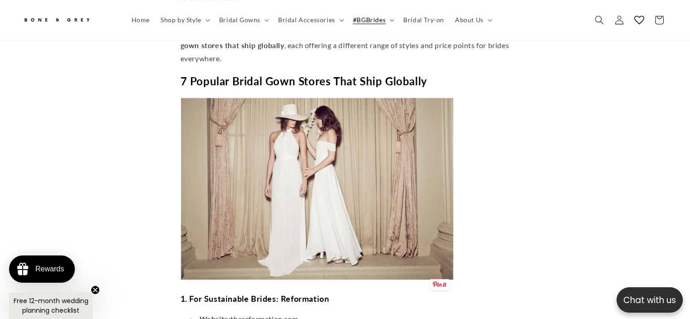
scroll to position [630, 0]
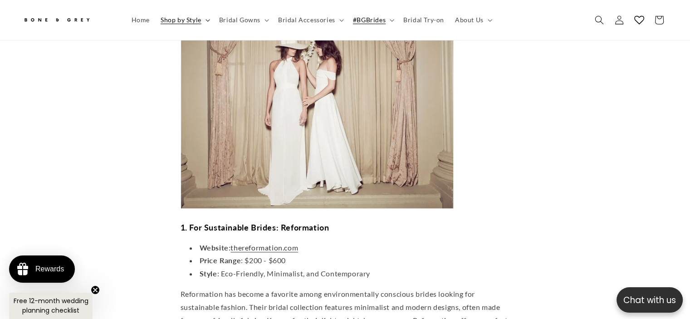
click at [210, 21] on summary "Shop by Style" at bounding box center [184, 19] width 59 height 19
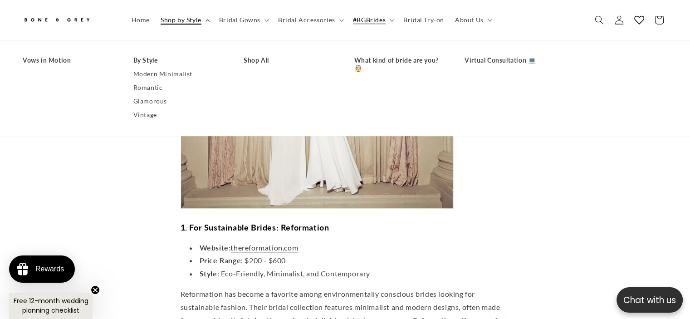
scroll to position [0, 470]
click at [146, 114] on link "Vintage" at bounding box center [179, 115] width 93 height 14
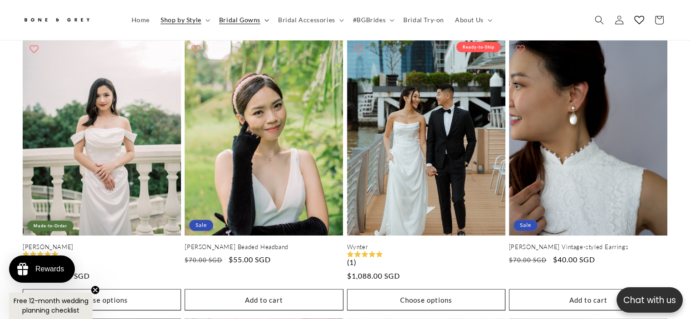
scroll to position [0, 470]
click at [267, 19] on icon at bounding box center [266, 20] width 5 height 3
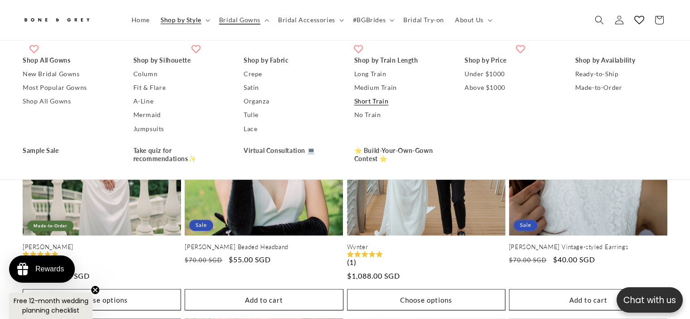
scroll to position [0, 235]
click at [138, 103] on link "A-Line" at bounding box center [179, 102] width 93 height 14
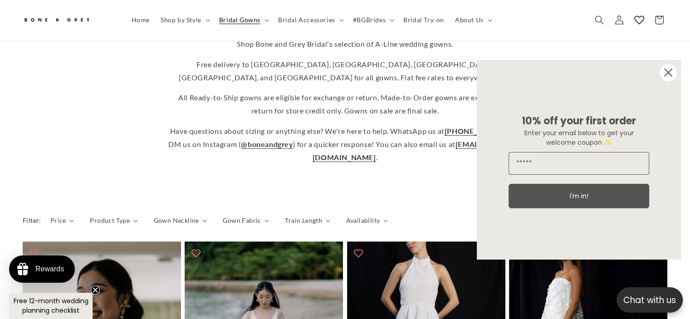
scroll to position [313, 0]
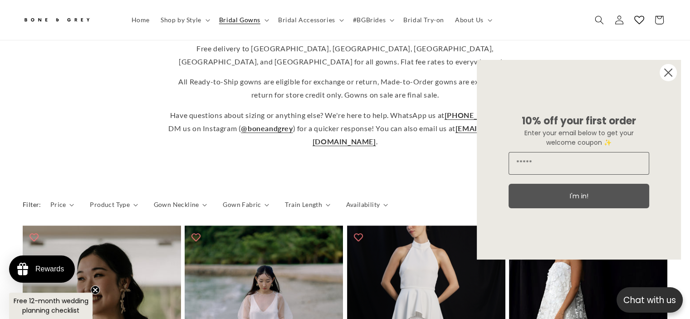
click at [664, 74] on circle "Close dialog" at bounding box center [667, 72] width 17 height 17
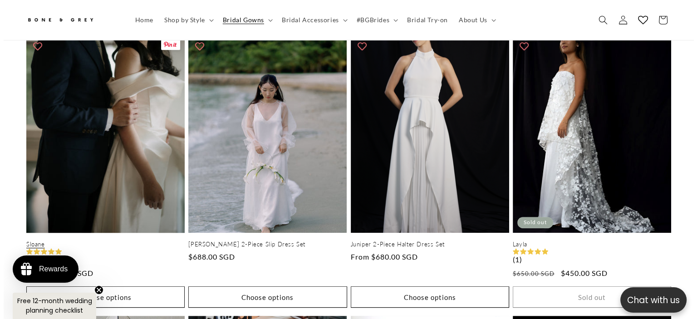
scroll to position [587, 0]
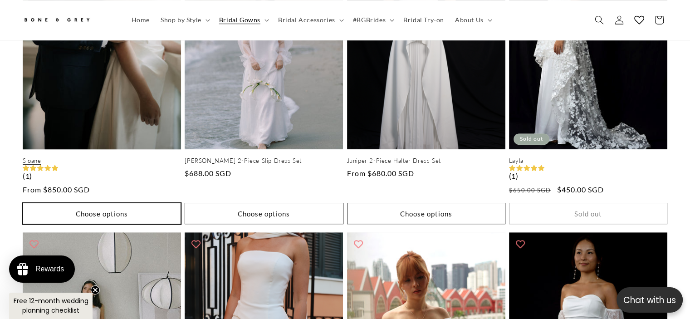
click at [122, 203] on button "Choose options" at bounding box center [102, 213] width 158 height 21
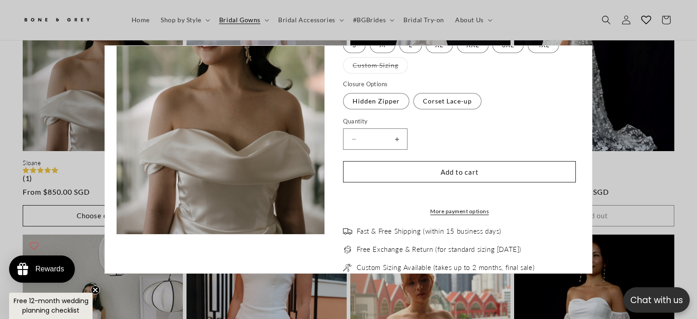
scroll to position [136, 0]
click at [435, 101] on label "Corset Lace-up Variant sold out or unavailable" at bounding box center [447, 101] width 68 height 16
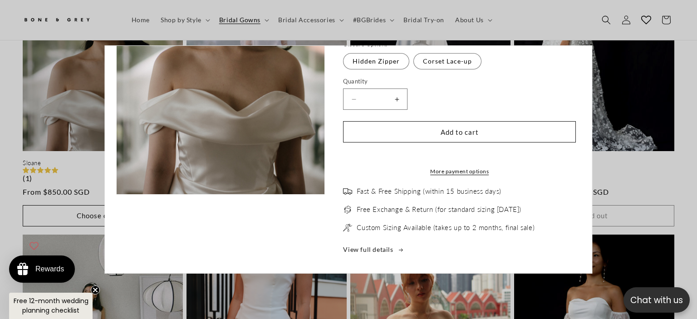
scroll to position [182, 0]
click at [451, 190] on span "Fast & Free Shipping (within 15 business days)" at bounding box center [429, 191] width 145 height 9
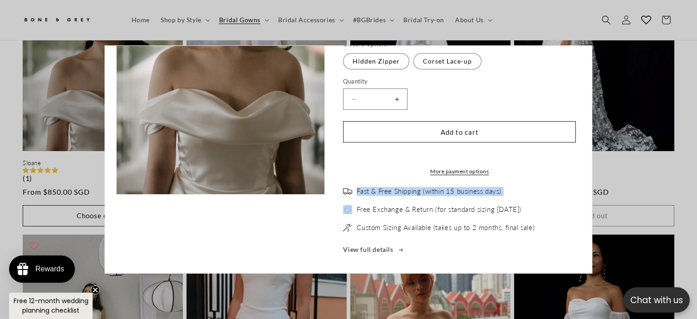
click at [451, 190] on span "Fast & Free Shipping (within 15 business days)" at bounding box center [429, 191] width 145 height 9
click at [400, 251] on link "View full details" at bounding box center [459, 249] width 233 height 11
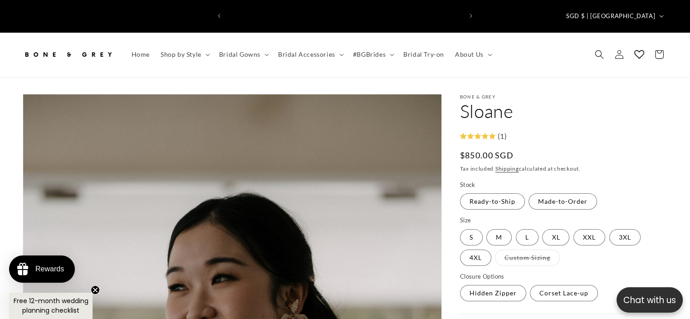
scroll to position [0, 470]
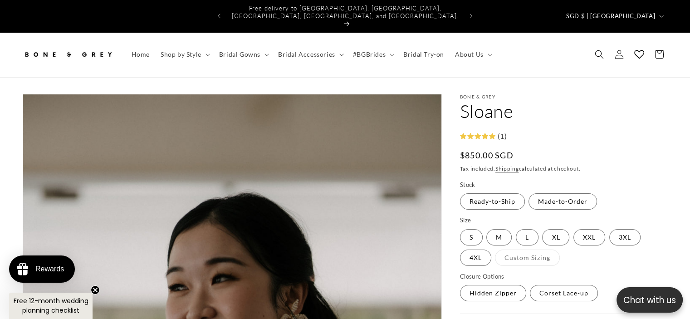
click at [498, 49] on header "Home Shop by Style Shop by Style Vows in Motion By Style" at bounding box center [345, 54] width 690 height 45
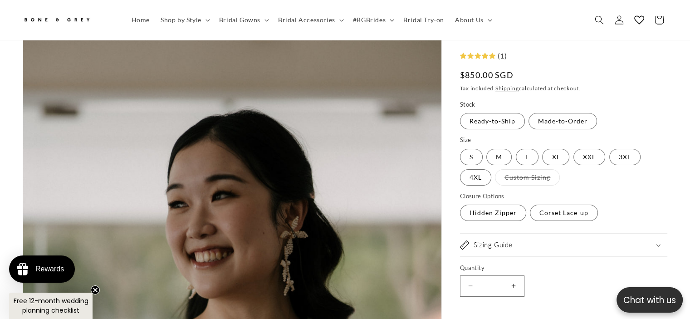
scroll to position [86, 0]
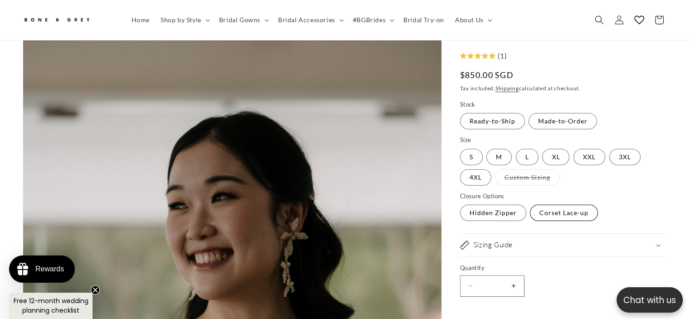
click at [556, 213] on label "Corset Lace-up Variant sold out or unavailable" at bounding box center [564, 213] width 68 height 16
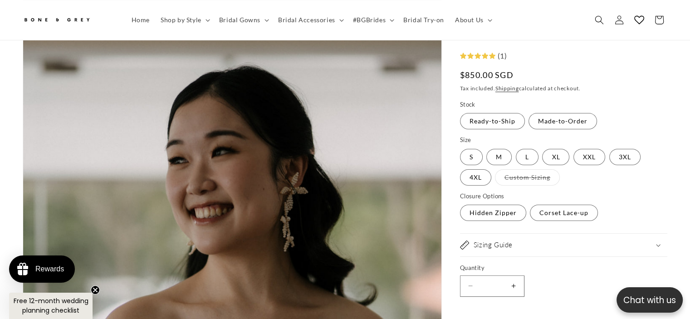
scroll to position [0, 235]
click at [504, 244] on h2 "Sizing Guide" at bounding box center [492, 245] width 39 height 9
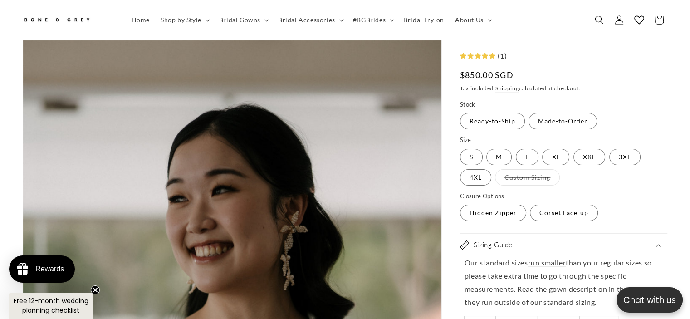
scroll to position [34, 0]
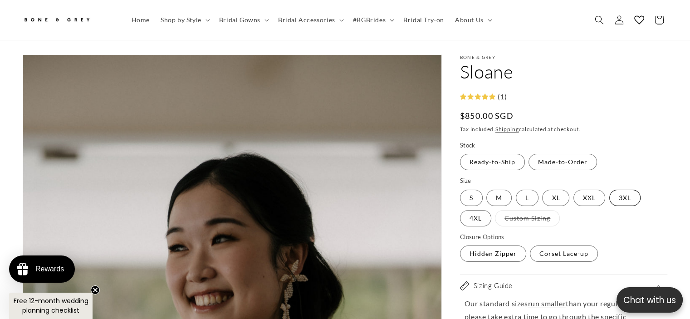
click at [629, 190] on label "3XL Variant sold out or unavailable" at bounding box center [624, 198] width 31 height 16
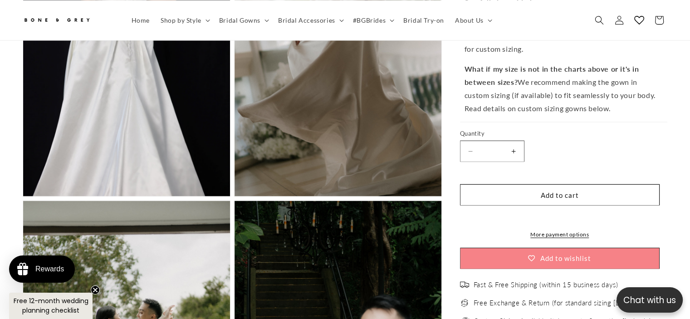
scroll to position [1764, 0]
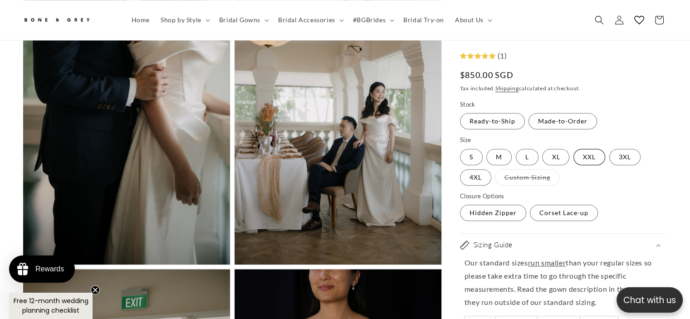
click at [587, 157] on label "XXL Variant sold out or unavailable" at bounding box center [589, 157] width 32 height 16
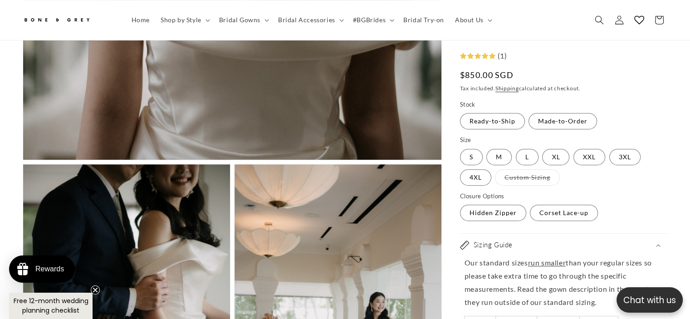
scroll to position [0, 470]
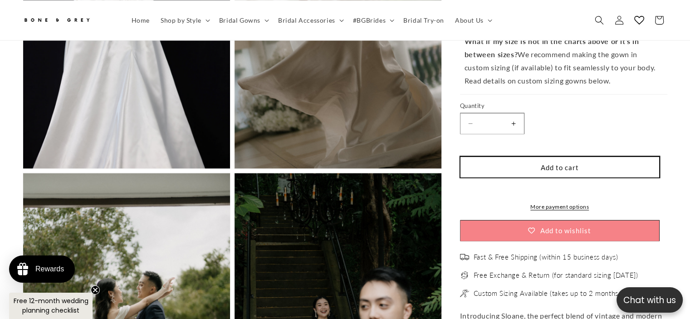
click at [605, 156] on button "Add to cart" at bounding box center [560, 166] width 200 height 21
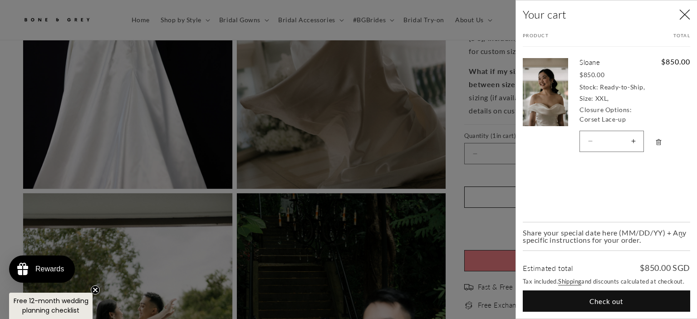
click at [686, 14] on icon "Close" at bounding box center [684, 14] width 11 height 11
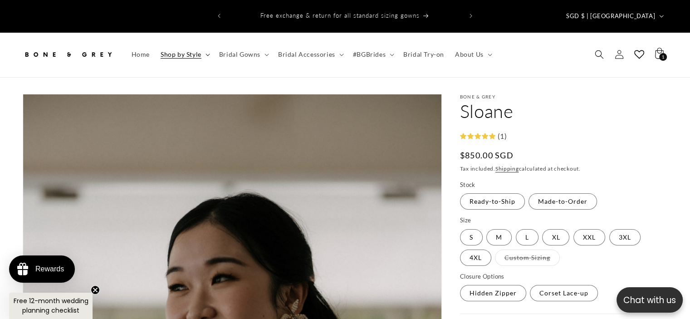
click at [208, 45] on summary "Shop by Style" at bounding box center [184, 54] width 59 height 19
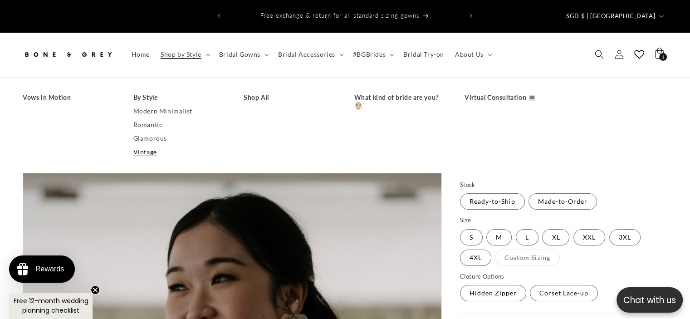
click at [149, 145] on link "Vintage" at bounding box center [179, 152] width 93 height 14
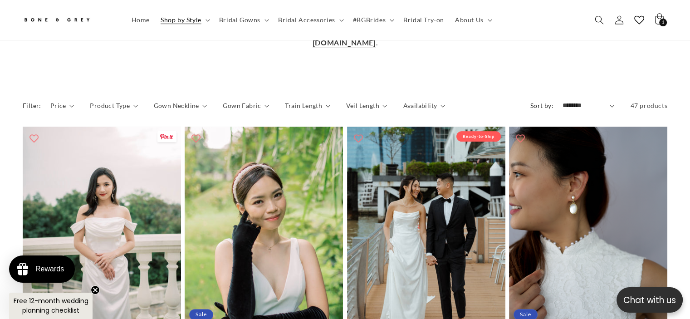
scroll to position [0, 235]
click at [326, 101] on details "Train Length 0 selected Reset Train Length Long (80cm) (3) Long (80cm) (3 produ…" at bounding box center [307, 109] width 45 height 16
click at [324, 101] on summary "Train Length" at bounding box center [307, 106] width 45 height 10
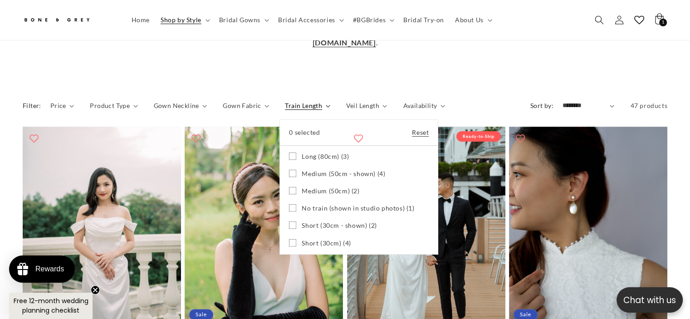
scroll to position [0, 470]
click at [330, 101] on summary "Train Length" at bounding box center [307, 106] width 45 height 10
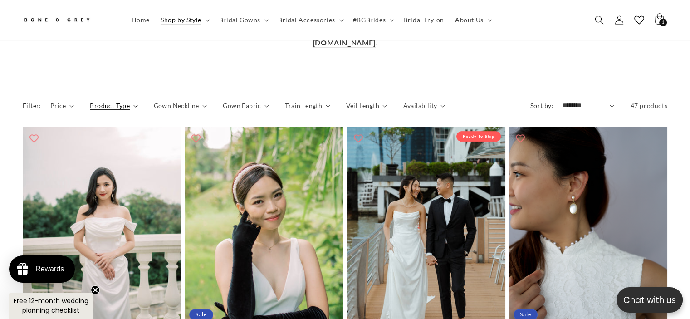
click at [127, 101] on span "Product Type" at bounding box center [110, 106] width 40 height 10
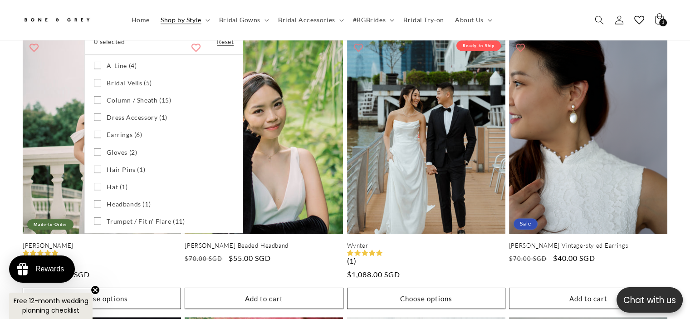
scroll to position [450, 0]
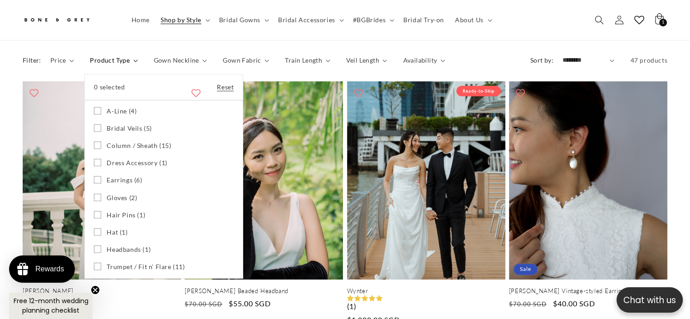
click at [121, 107] on span "A-Line (4)" at bounding box center [122, 111] width 30 height 8
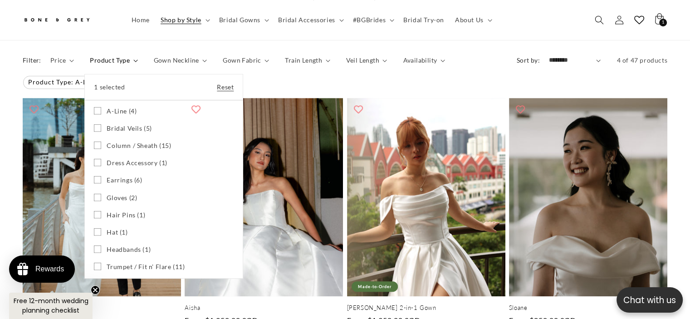
click at [566, 20] on header "Home Shop by Style Shop by Style Vows in Motion By Style" at bounding box center [345, 20] width 690 height 40
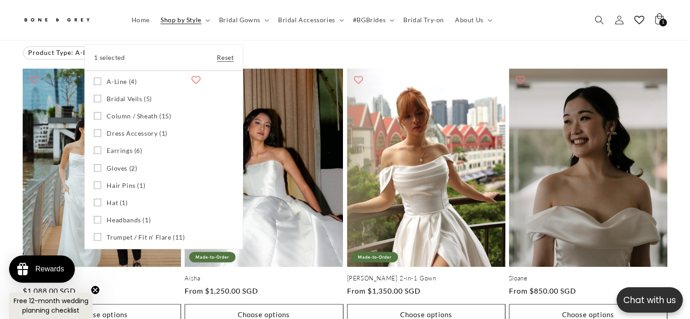
scroll to position [405, 0]
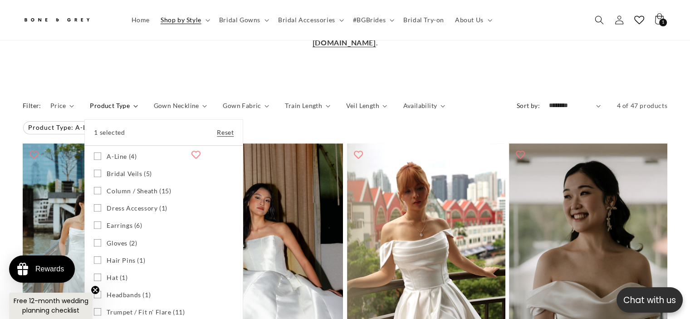
click at [147, 120] on div "1 selected Reset" at bounding box center [164, 132] width 158 height 25
click at [145, 120] on div "1 selected Reset" at bounding box center [164, 132] width 158 height 25
click at [132, 101] on summary "Product Type" at bounding box center [114, 106] width 48 height 10
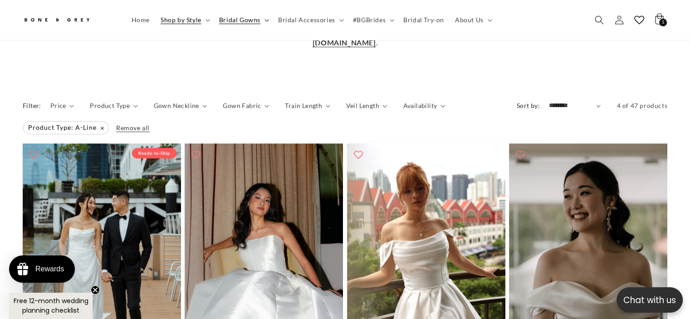
click at [268, 22] on summary "Bridal Gowns" at bounding box center [243, 19] width 59 height 19
click at [203, 23] on summary "Shop by Style" at bounding box center [184, 19] width 59 height 19
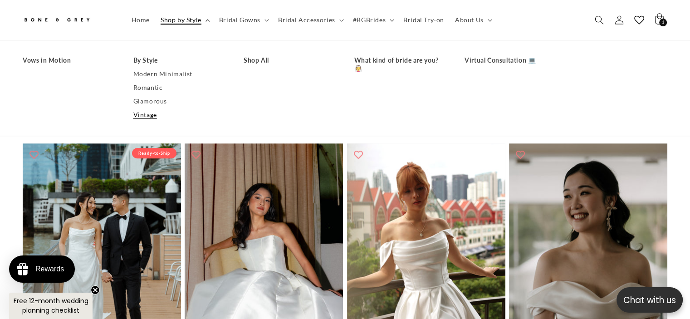
scroll to position [0, 0]
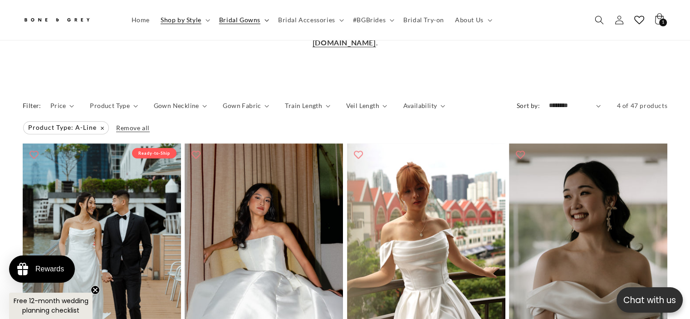
click at [248, 21] on span "Bridal Gowns" at bounding box center [239, 20] width 41 height 8
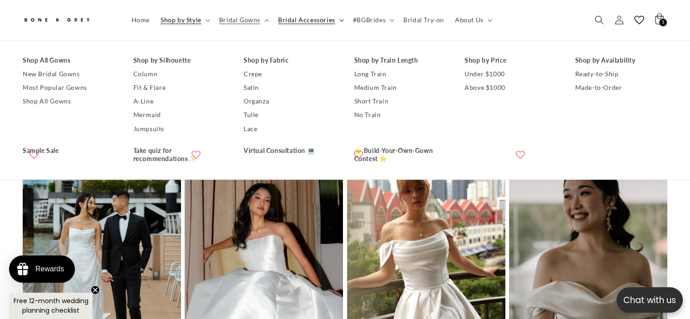
scroll to position [0, 235]
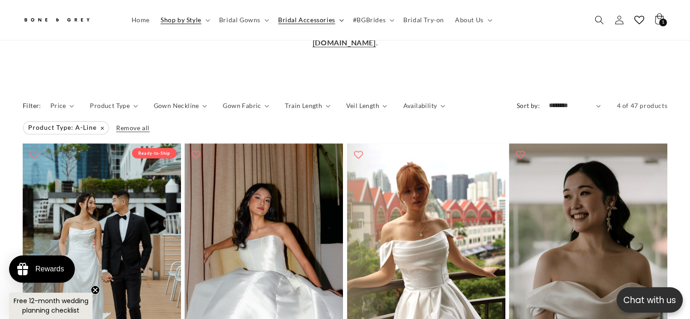
click at [337, 18] on summary "Bridal Accessories" at bounding box center [310, 19] width 75 height 19
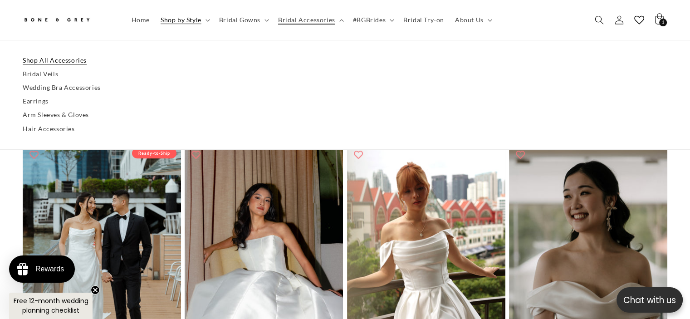
click at [60, 57] on link "Shop All Accessories" at bounding box center [345, 61] width 644 height 14
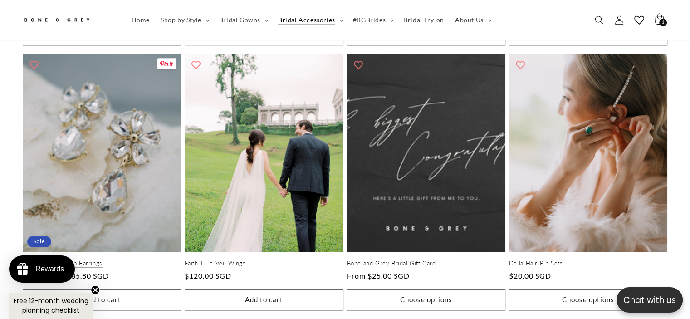
scroll to position [993, 0]
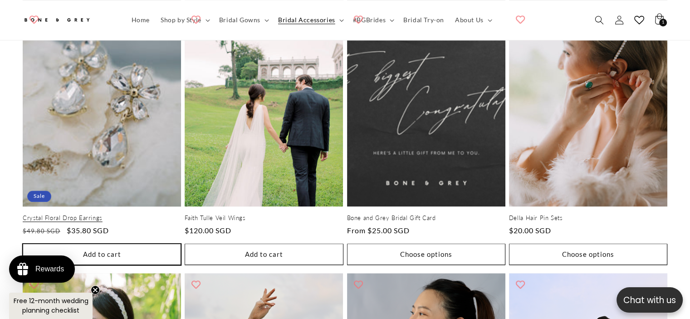
click at [113, 244] on button "Add to cart Sold out" at bounding box center [102, 254] width 158 height 21
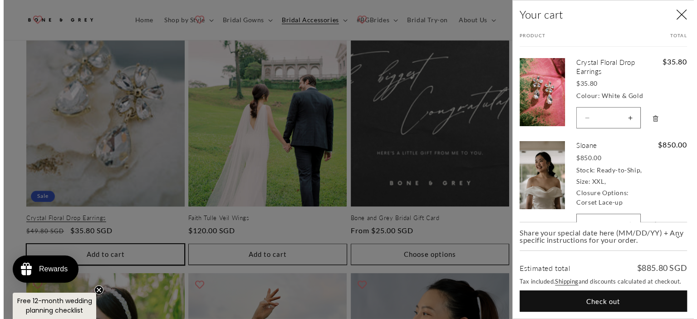
scroll to position [997, 0]
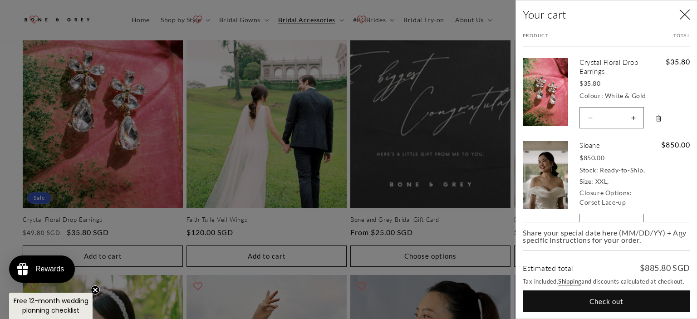
click at [682, 18] on icon "Close" at bounding box center [684, 14] width 11 height 11
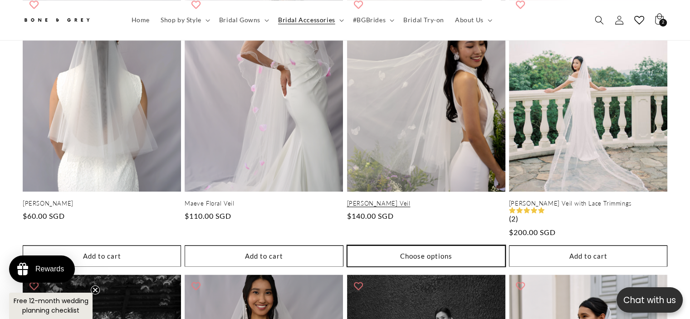
scroll to position [0, 0]
click at [436, 245] on button "Choose options" at bounding box center [426, 255] width 158 height 21
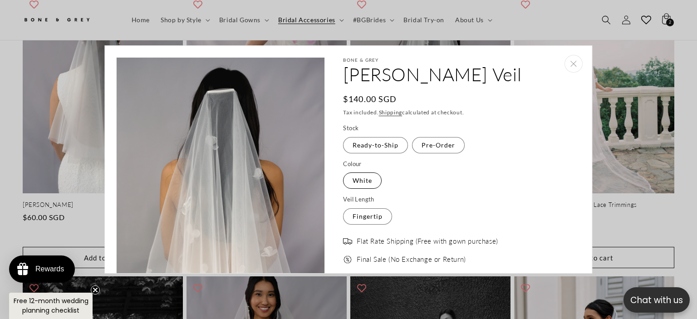
click at [349, 180] on label "White Variant sold out or unavailable" at bounding box center [362, 180] width 39 height 16
click at [375, 146] on label "Ready-to-Ship Variant sold out or unavailable" at bounding box center [375, 145] width 65 height 16
click at [379, 215] on label "Fingertip Variant sold out or unavailable" at bounding box center [367, 216] width 49 height 16
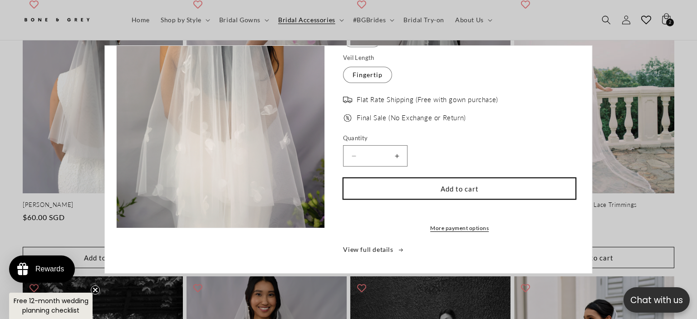
click at [439, 183] on button "Add to cart" at bounding box center [459, 188] width 233 height 21
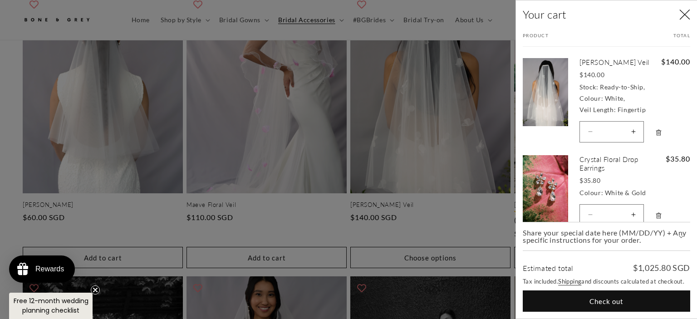
click at [686, 14] on icon "Close" at bounding box center [684, 14] width 11 height 11
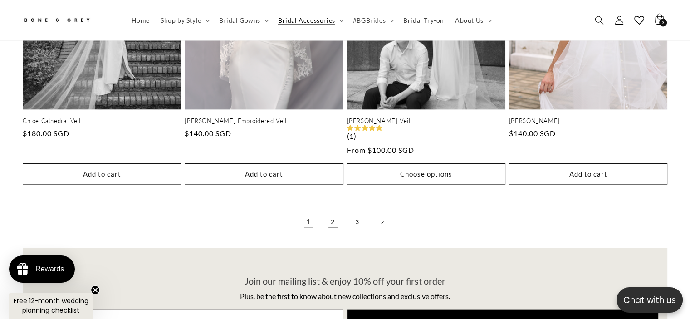
click at [335, 212] on link "2" at bounding box center [333, 222] width 20 height 20
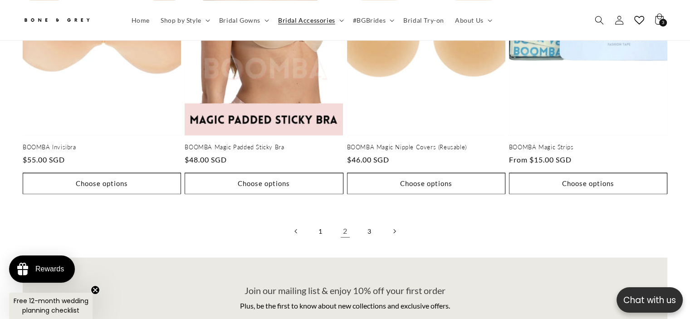
scroll to position [1991, 0]
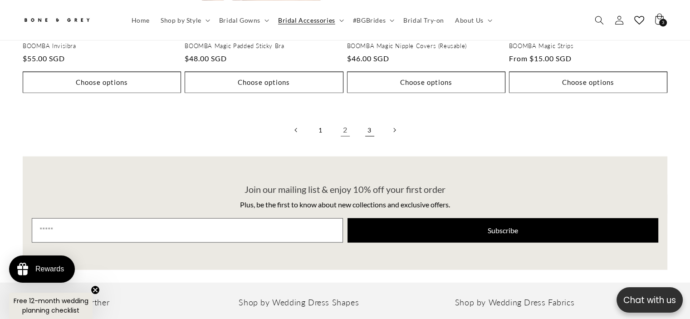
click at [370, 120] on link "3" at bounding box center [370, 130] width 20 height 20
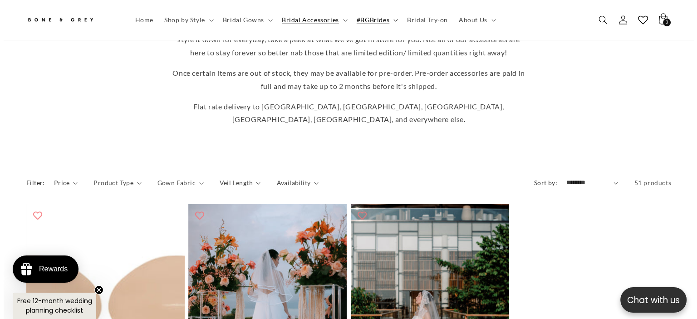
scroll to position [0, 235]
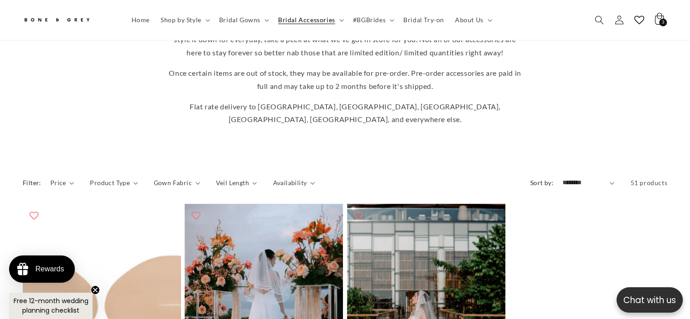
click at [665, 21] on div "3 3 items" at bounding box center [663, 23] width 8 height 8
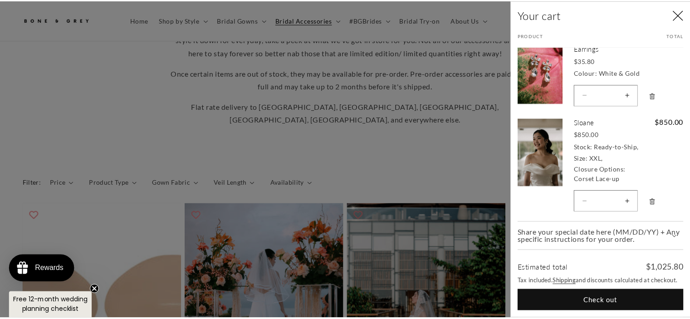
scroll to position [0, 0]
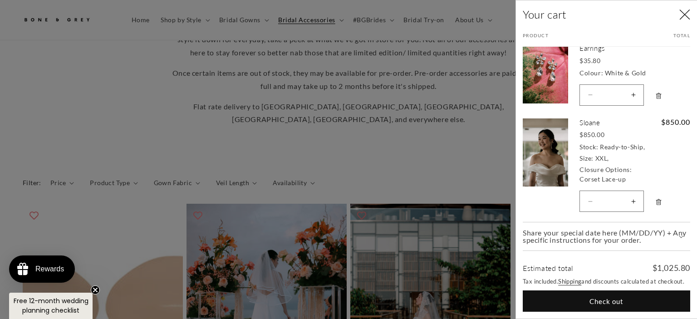
click at [689, 14] on button "Close" at bounding box center [684, 15] width 20 height 20
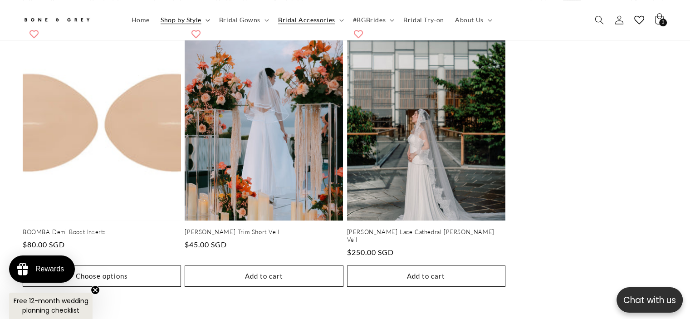
scroll to position [0, 235]
click at [206, 20] on icon at bounding box center [207, 20] width 5 height 3
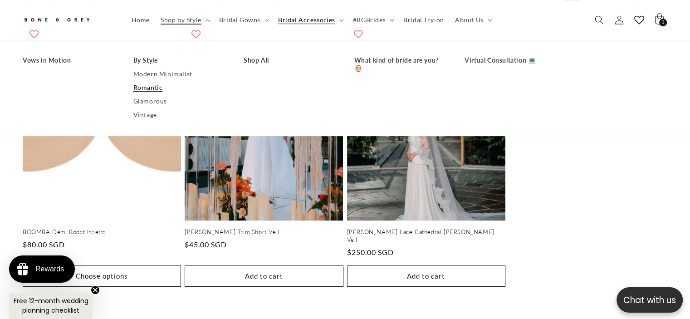
scroll to position [0, 470]
click at [152, 89] on link "Romantic" at bounding box center [179, 88] width 93 height 14
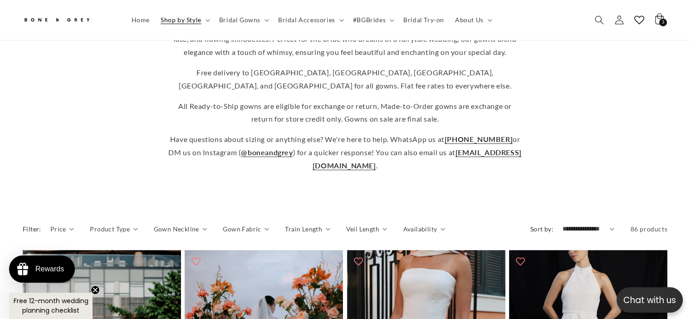
scroll to position [359, 0]
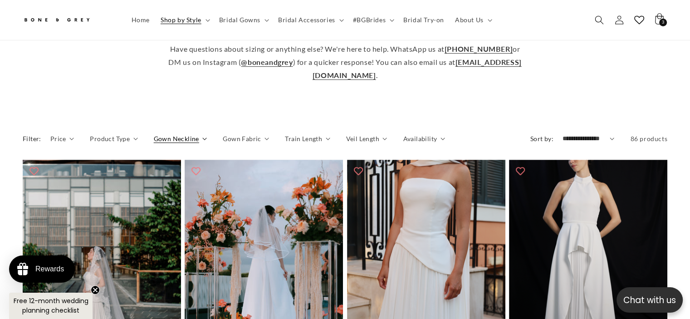
click at [202, 137] on icon "Gown Neckline (0 selected)" at bounding box center [204, 138] width 5 height 3
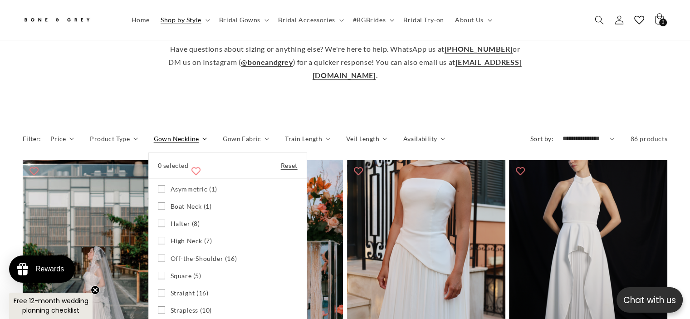
click at [201, 136] on summary "Gown Neckline" at bounding box center [181, 139] width 54 height 10
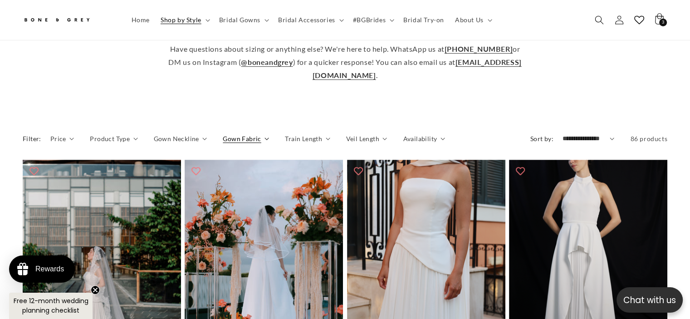
scroll to position [0, 235]
click at [243, 136] on span "Gown Fabric" at bounding box center [242, 139] width 38 height 10
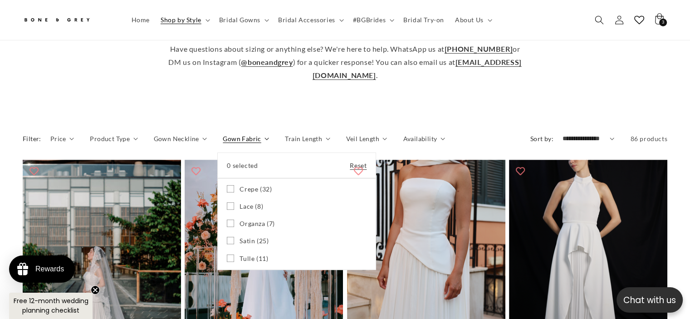
click at [243, 136] on summary "Gown Fabric" at bounding box center [246, 139] width 46 height 10
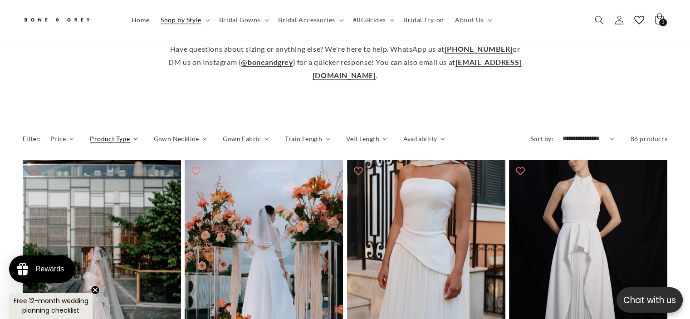
click at [118, 138] on span "Product Type" at bounding box center [110, 139] width 40 height 10
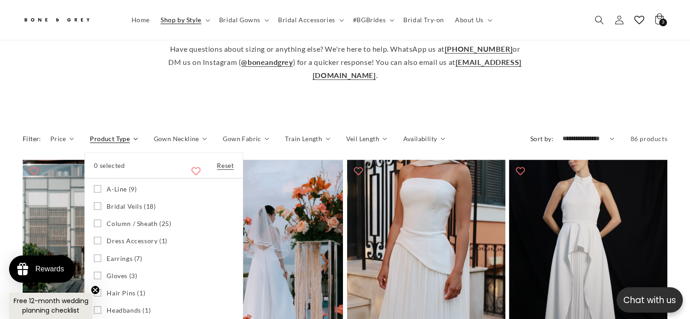
click at [118, 138] on summary "Product Type" at bounding box center [114, 139] width 48 height 10
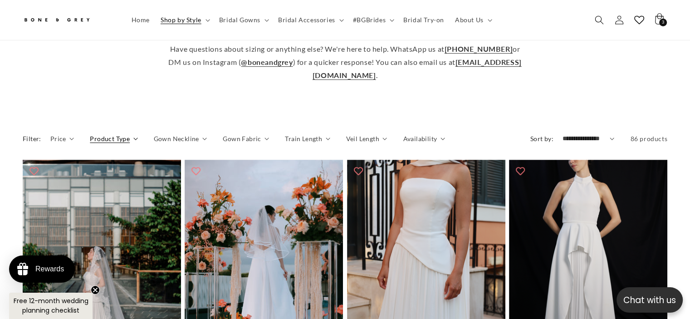
scroll to position [0, 470]
click at [604, 134] on select "**********" at bounding box center [588, 139] width 52 height 10
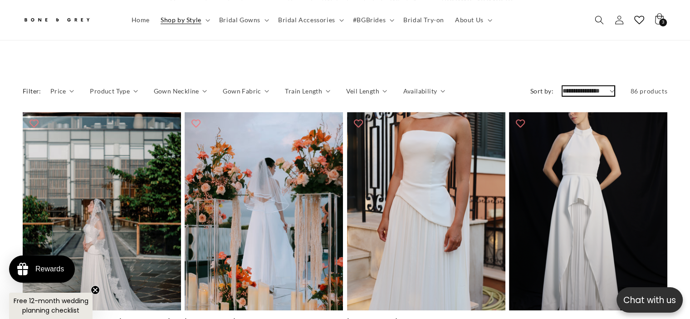
scroll to position [449, 0]
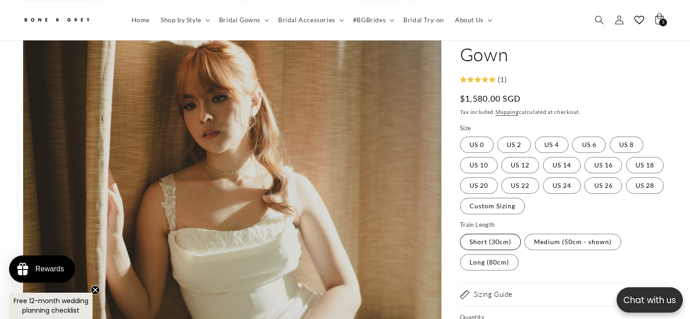
scroll to position [0, 470]
click at [512, 234] on label "Short (30cm) Variant sold out or unavailable" at bounding box center [490, 242] width 61 height 16
